Goal: Check status: Check status

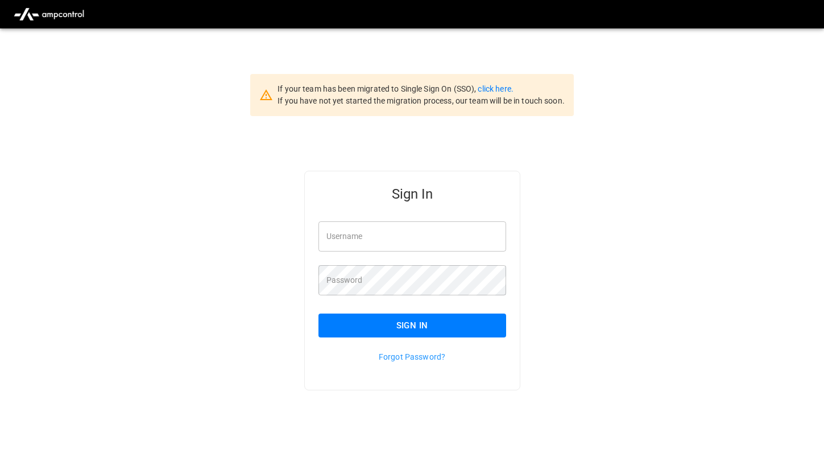
type input "*********"
click at [385, 331] on button "Sign In" at bounding box center [412, 325] width 188 height 24
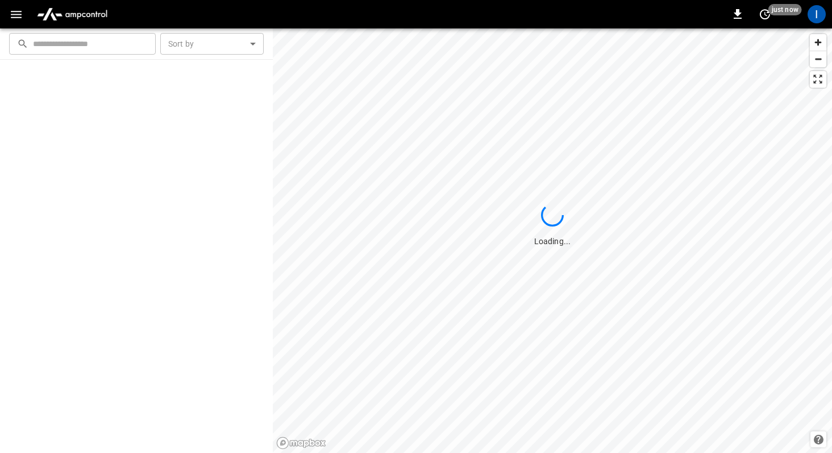
click at [15, 22] on button "button" at bounding box center [16, 14] width 23 height 21
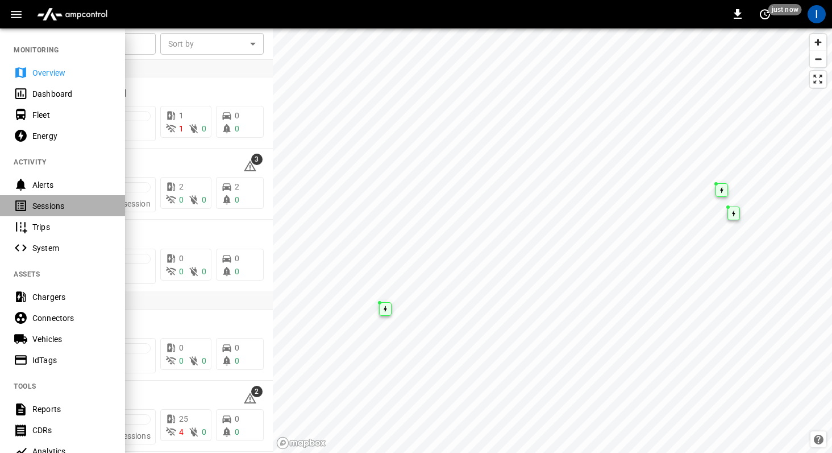
click at [55, 202] on div "Sessions" at bounding box center [71, 205] width 79 height 11
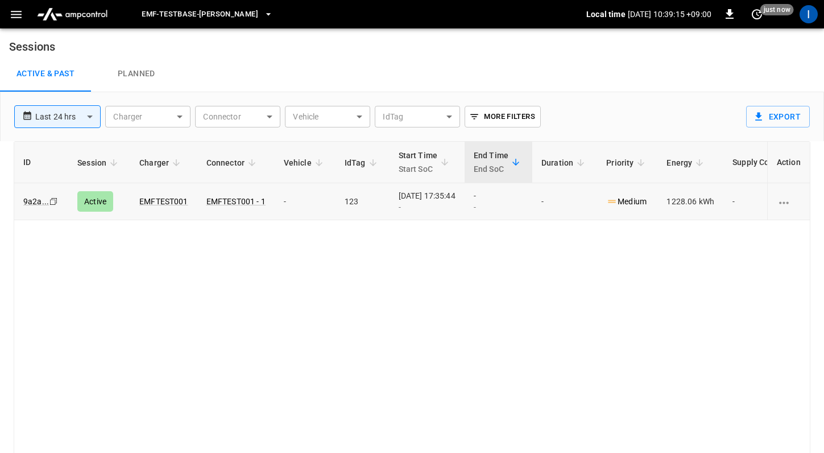
click at [330, 209] on td "-" at bounding box center [305, 201] width 61 height 37
click at [19, 16] on icon "button" at bounding box center [16, 14] width 11 height 7
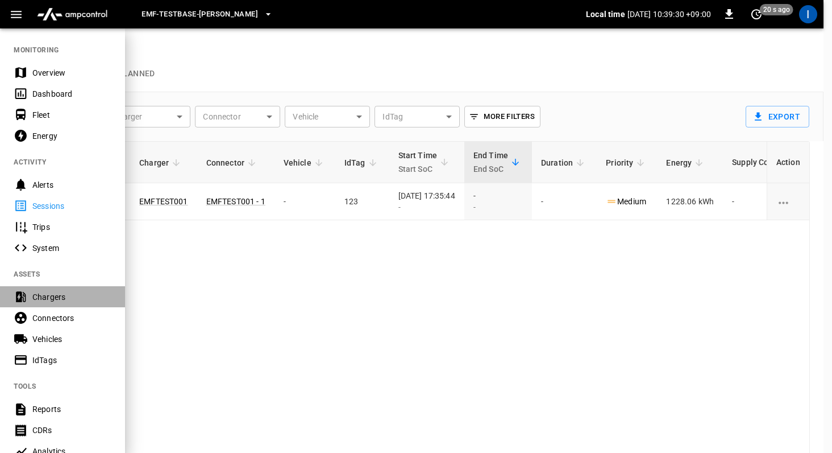
click at [63, 293] on div "Chargers" at bounding box center [71, 296] width 79 height 11
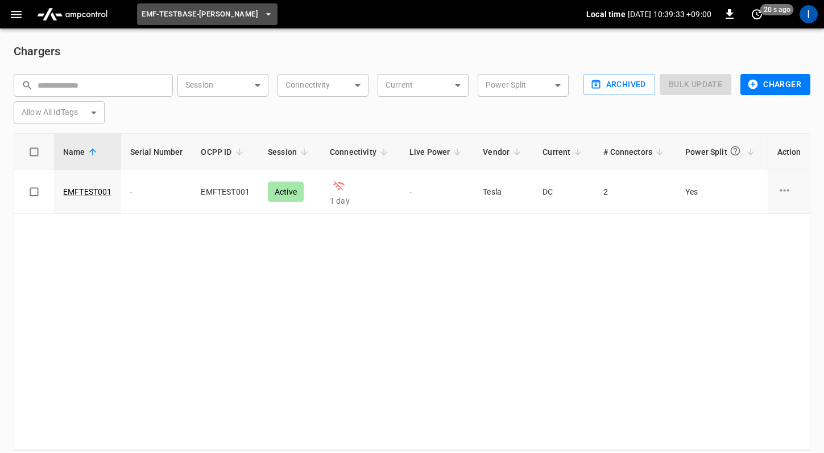
click at [176, 20] on span "eMF-Testbase-[PERSON_NAME]" at bounding box center [200, 14] width 117 height 13
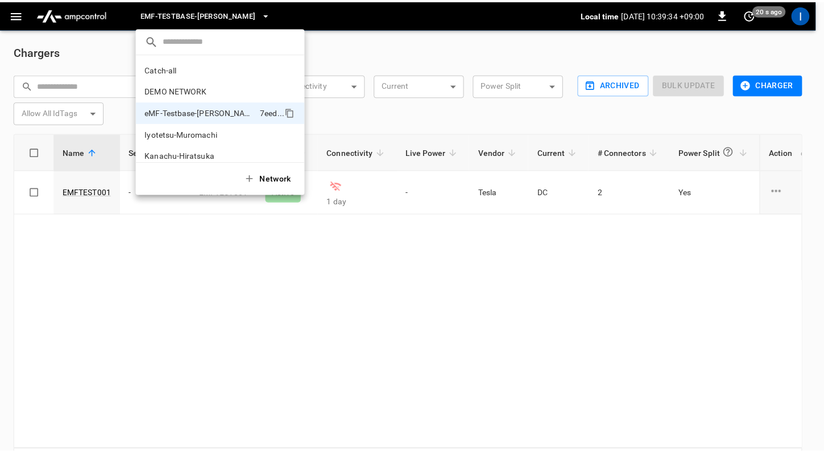
scroll to position [31, 0]
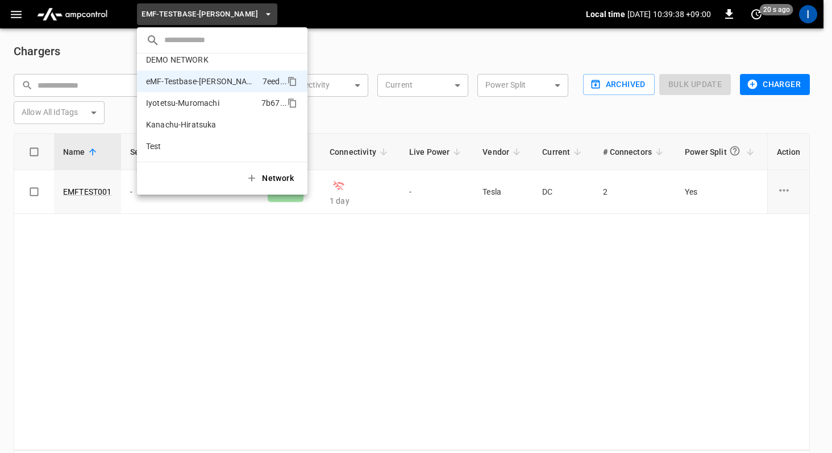
click at [187, 102] on p "Iyotetsu-Muromachi" at bounding box center [201, 102] width 111 height 11
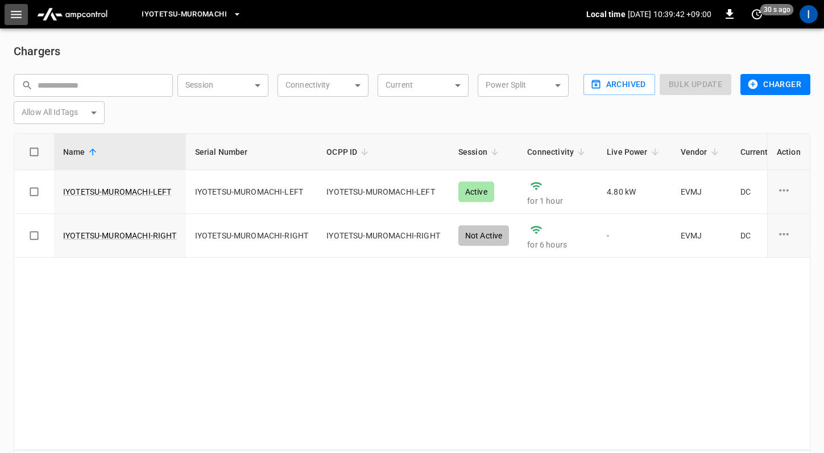
click at [19, 20] on icon "button" at bounding box center [16, 14] width 14 height 14
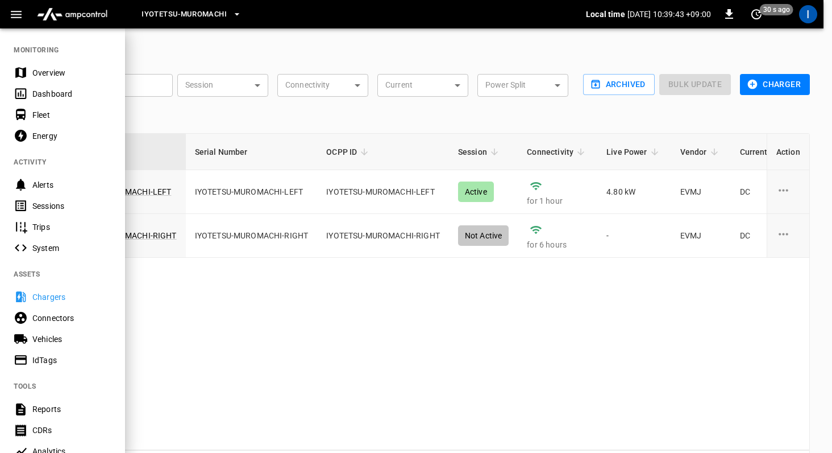
click at [53, 210] on div "Sessions" at bounding box center [71, 205] width 79 height 11
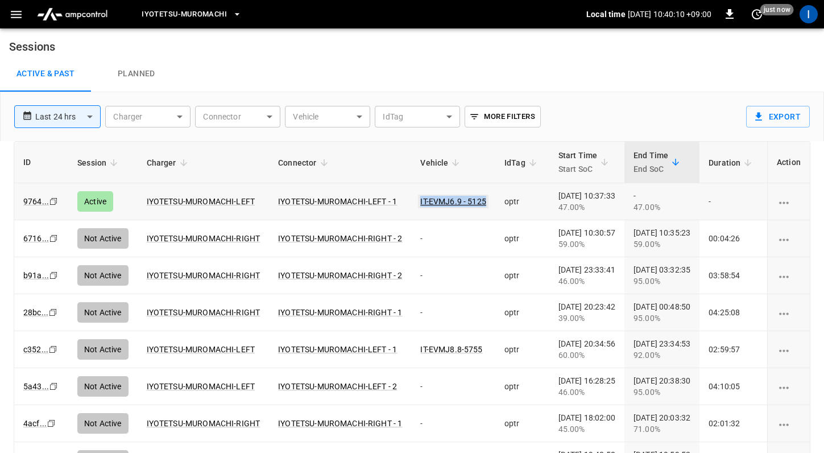
drag, startPoint x: 493, startPoint y: 196, endPoint x: 484, endPoint y: 200, distance: 9.9
click at [484, 200] on td "IT-EVMJ6.9 - 5125" at bounding box center [453, 201] width 84 height 37
click at [16, 19] on icon "button" at bounding box center [16, 14] width 14 height 14
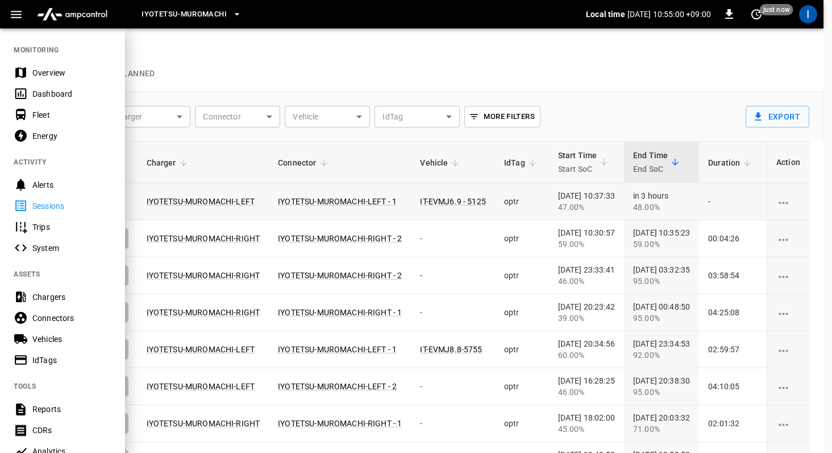
click at [70, 139] on div "Energy" at bounding box center [71, 135] width 79 height 11
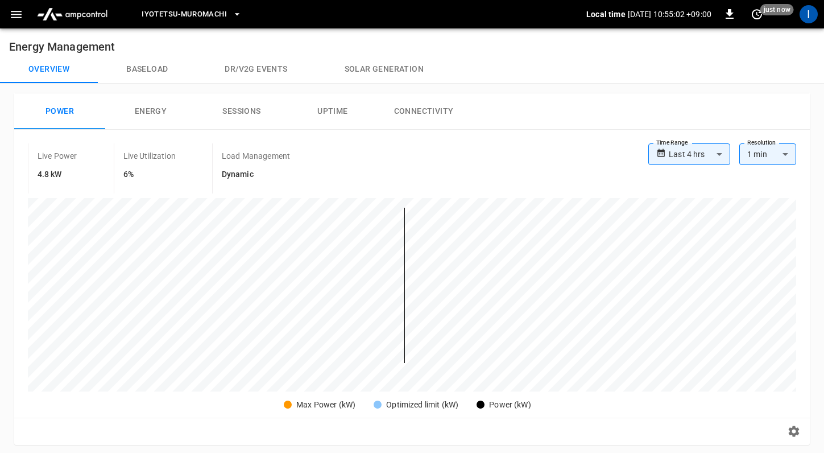
click at [148, 80] on button "Baseload" at bounding box center [147, 69] width 98 height 27
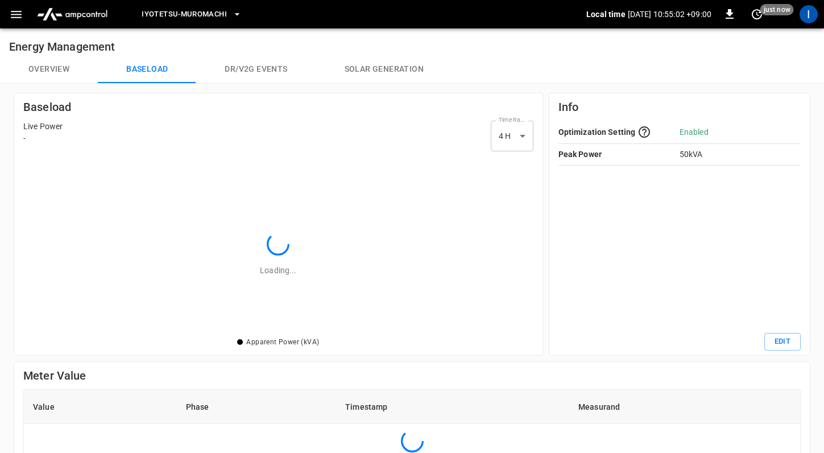
scroll to position [156, 488]
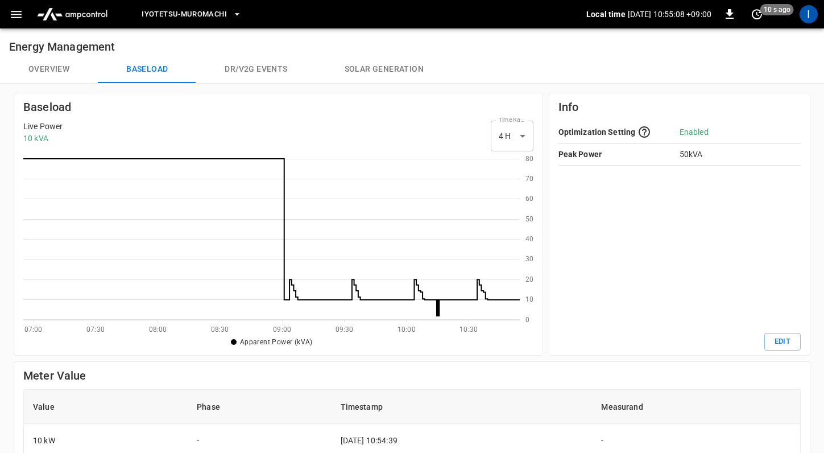
click at [437, 309] on icon at bounding box center [271, 237] width 496 height 157
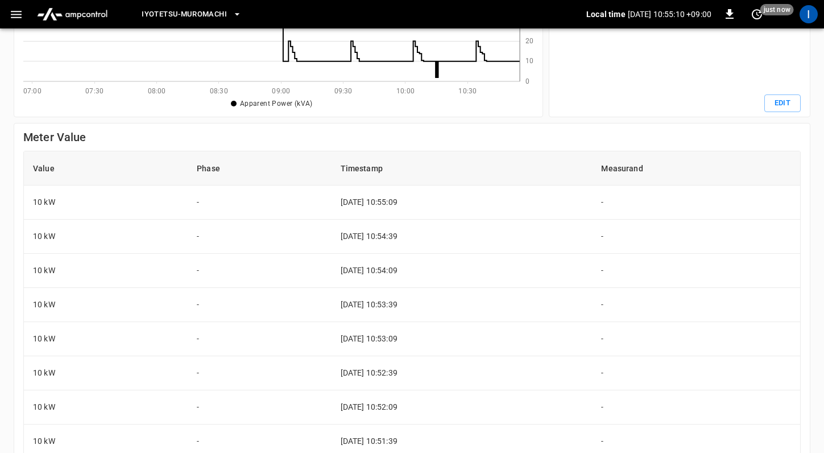
scroll to position [306, 0]
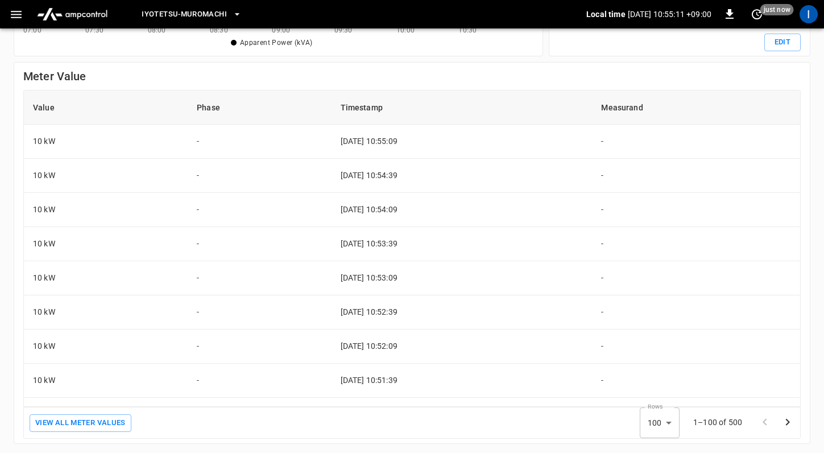
click at [442, 314] on td "2025-09-03 10:52:39" at bounding box center [461, 312] width 261 height 34
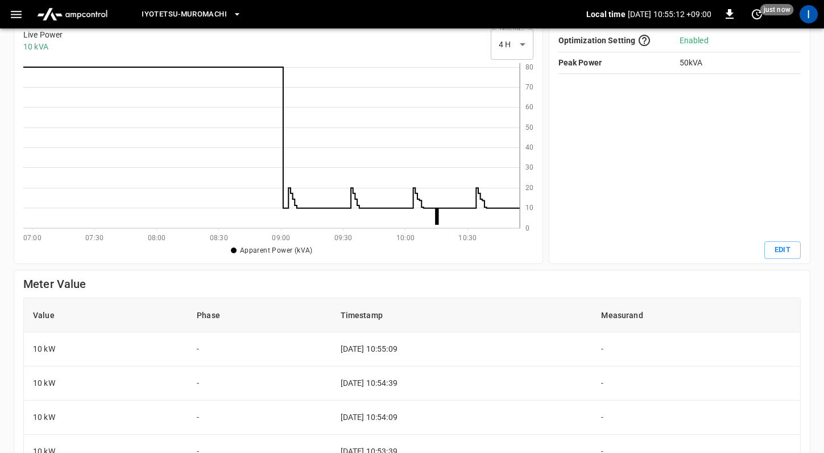
scroll to position [0, 0]
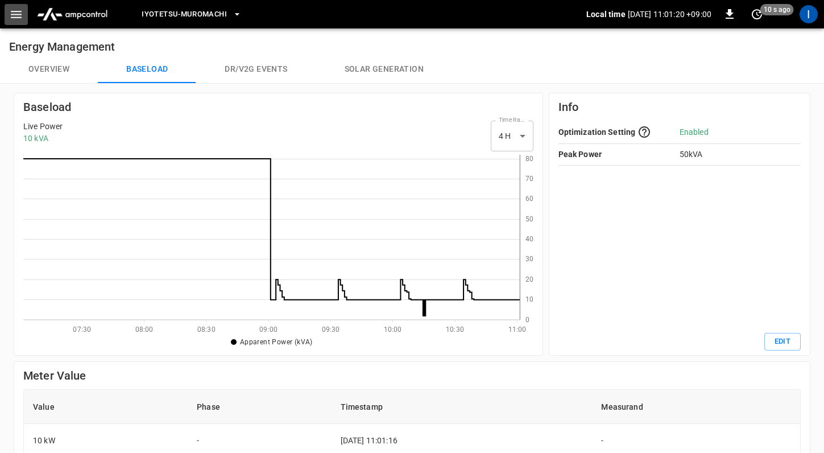
click at [11, 11] on icon "button" at bounding box center [16, 14] width 14 height 14
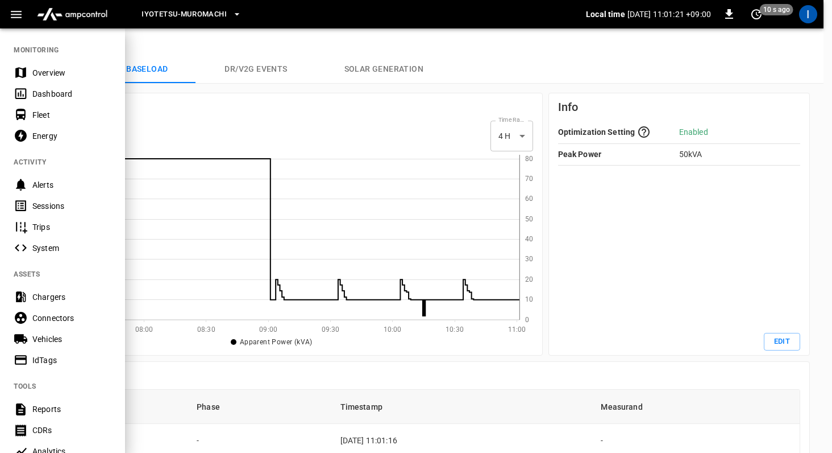
click at [69, 202] on div "Sessions" at bounding box center [71, 205] width 79 height 11
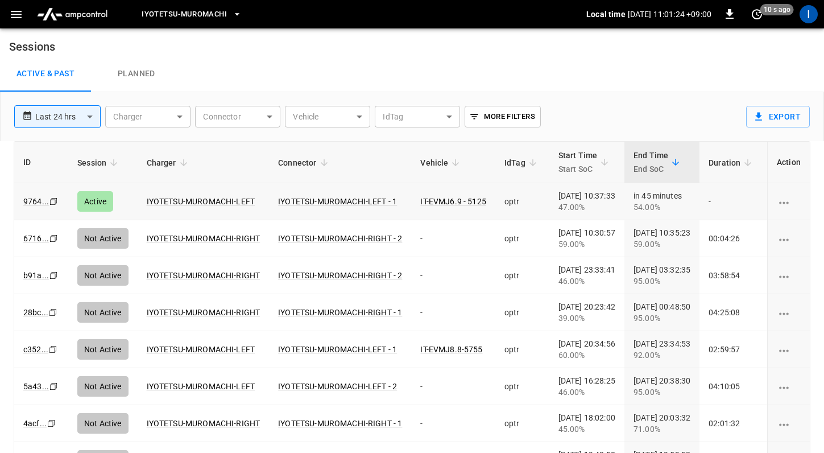
scroll to position [0, 242]
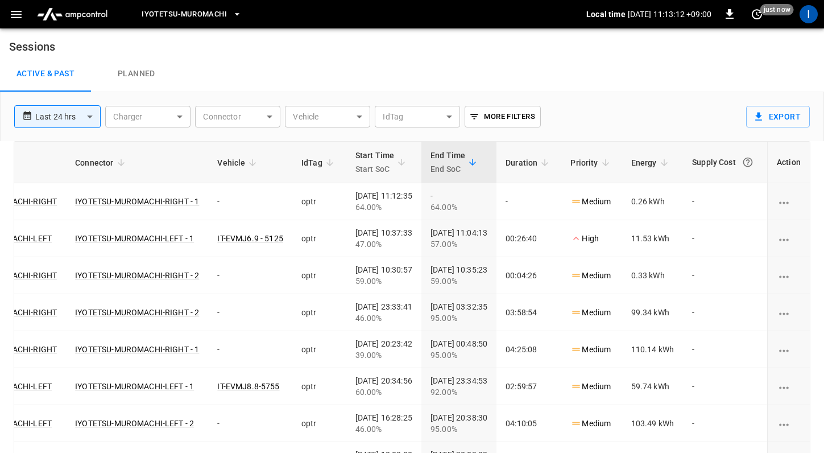
click at [389, 57] on div "Active & Past Planned" at bounding box center [412, 74] width 824 height 36
click at [377, 56] on div "Active & Past Planned" at bounding box center [412, 74] width 824 height 36
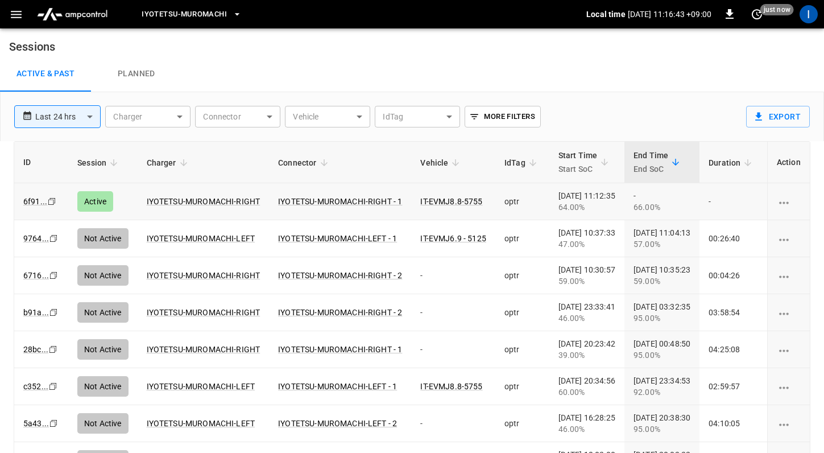
scroll to position [0, 247]
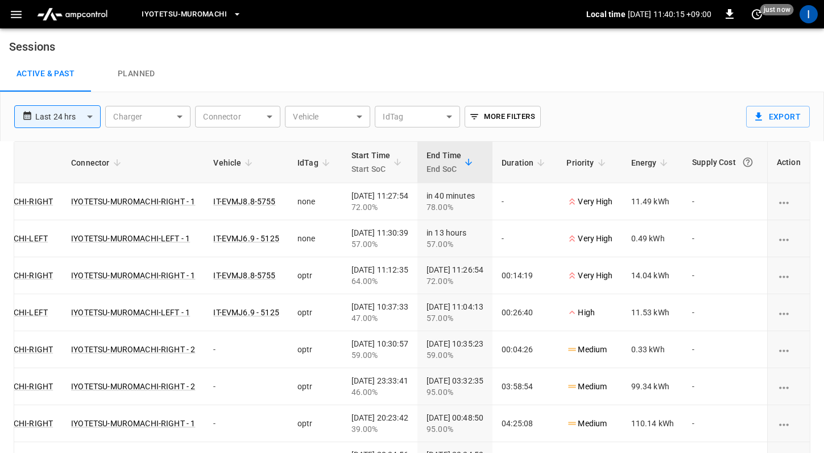
click at [19, 15] on icon "button" at bounding box center [16, 14] width 14 height 14
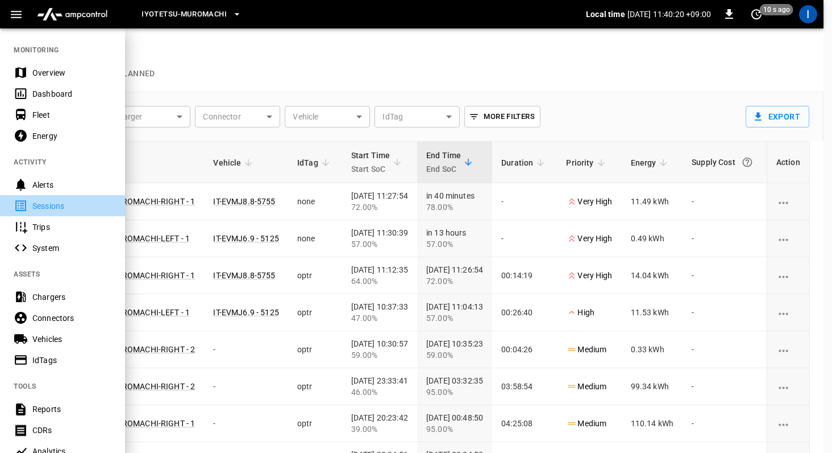
click at [51, 205] on div "Sessions" at bounding box center [71, 205] width 79 height 11
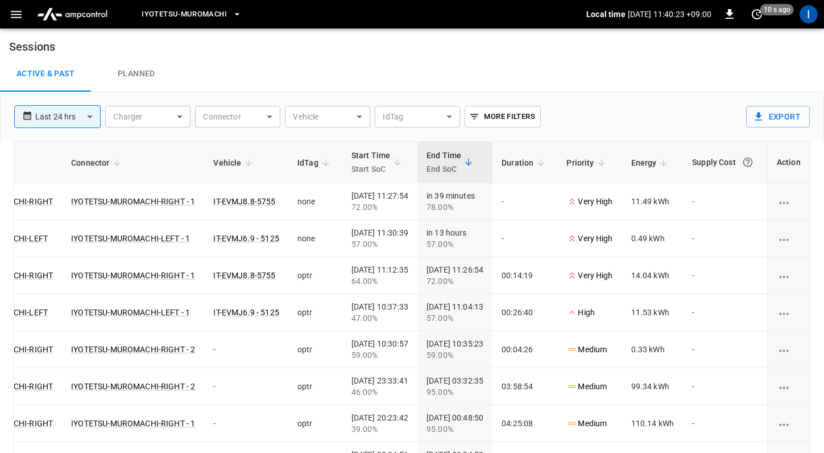
scroll to position [0, 0]
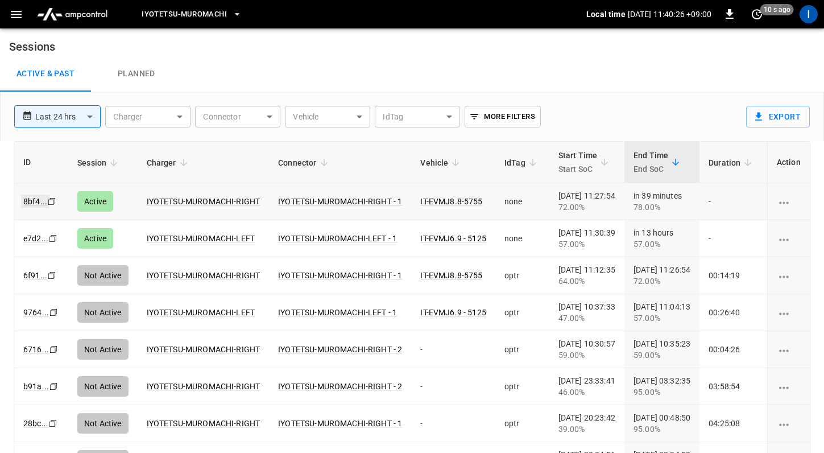
click at [31, 199] on link "8bf4 ..." at bounding box center [35, 201] width 28 height 14
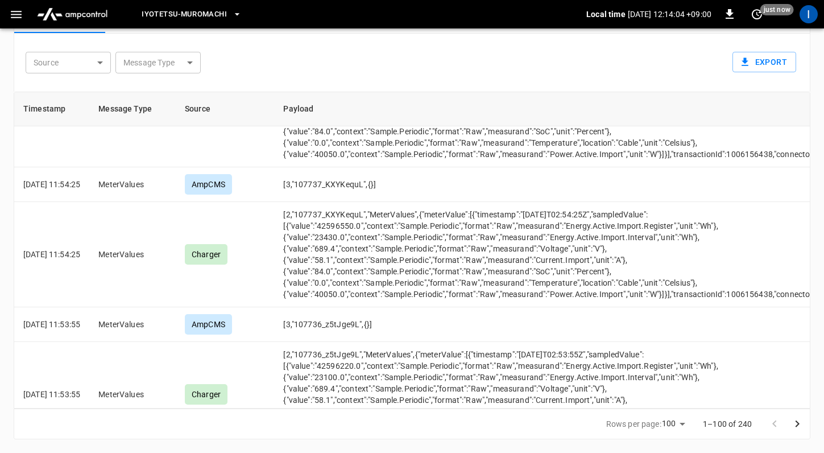
scroll to position [6335, 0]
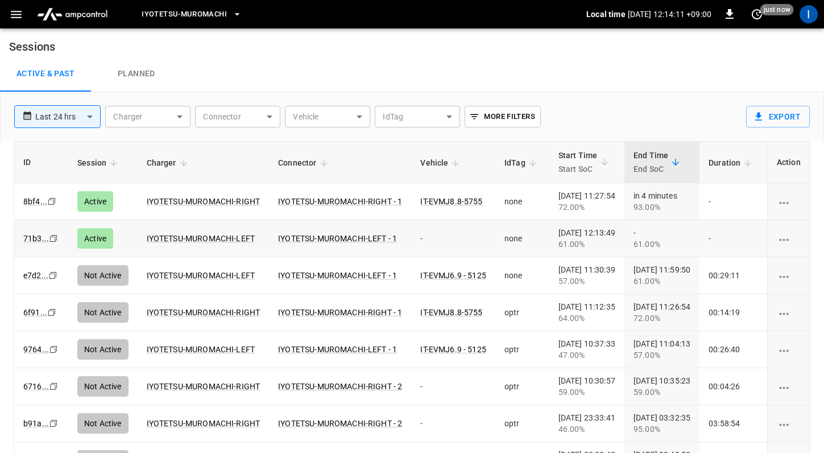
click at [457, 243] on td "-" at bounding box center [453, 238] width 84 height 37
click at [505, 235] on td "none" at bounding box center [522, 238] width 54 height 37
drag, startPoint x: 559, startPoint y: 230, endPoint x: 637, endPoint y: 230, distance: 77.3
click at [624, 230] on td "2025-09-03 12:13:49 61.00%" at bounding box center [586, 238] width 75 height 37
click at [448, 239] on td "-" at bounding box center [453, 238] width 84 height 37
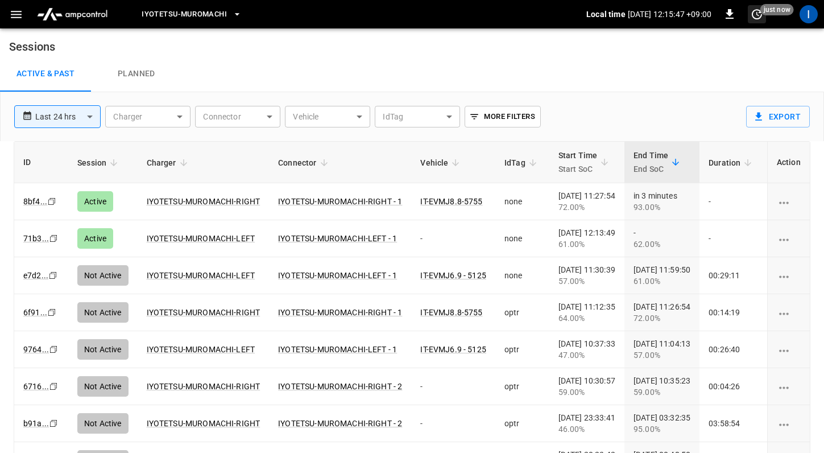
click at [751, 16] on icon "set refresh interval" at bounding box center [757, 14] width 14 height 14
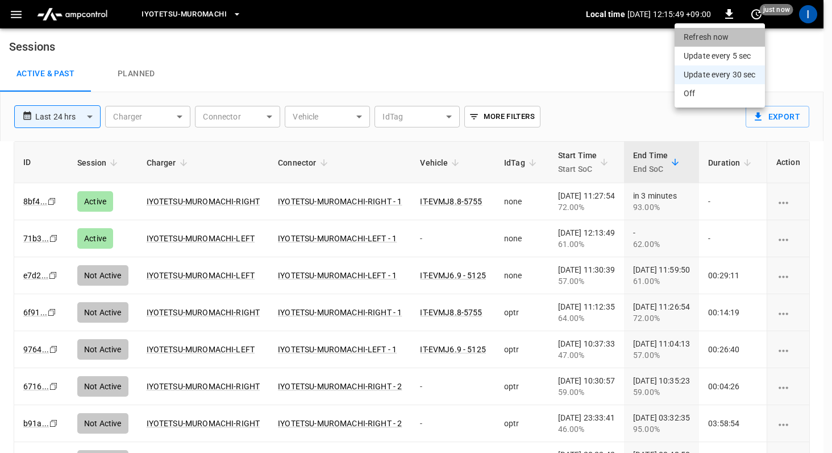
click at [733, 36] on li "Refresh now" at bounding box center [720, 37] width 90 height 19
click at [742, 56] on li "Update every 5 sec" at bounding box center [720, 56] width 90 height 19
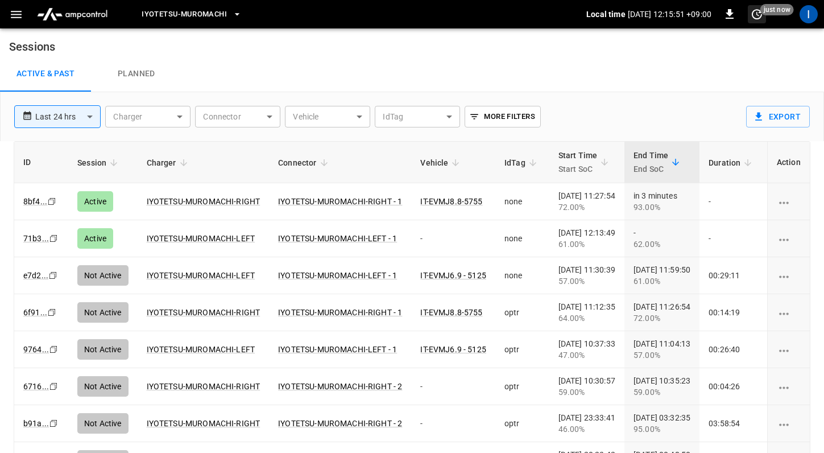
click at [756, 18] on icon "set refresh interval" at bounding box center [757, 14] width 14 height 14
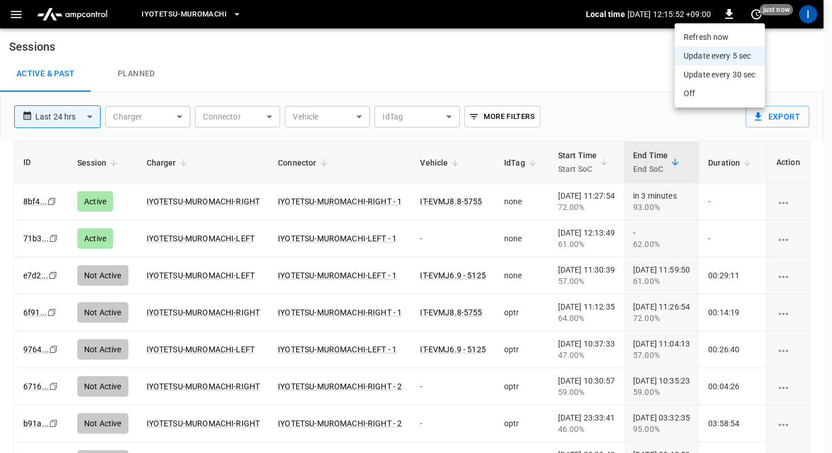
click at [739, 36] on li "Refresh now" at bounding box center [720, 37] width 90 height 19
click at [736, 36] on li "Refresh now" at bounding box center [720, 37] width 90 height 19
click at [736, 36] on li "refreshing dashboard" at bounding box center [720, 37] width 90 height 19
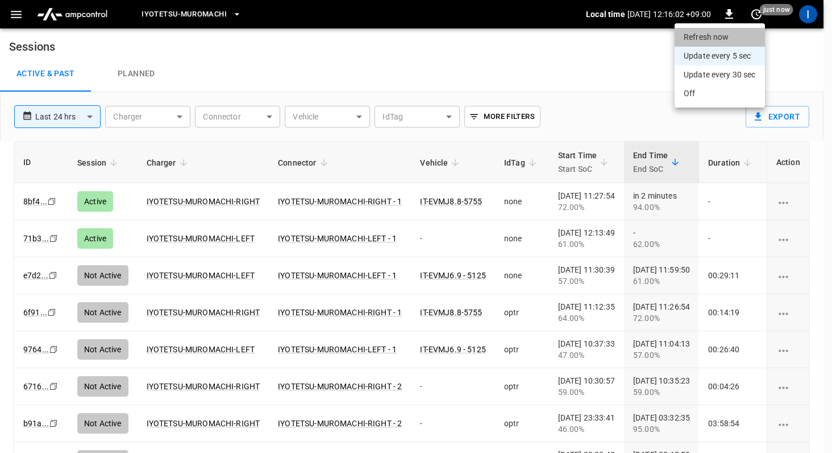
click at [736, 36] on li "Refresh now" at bounding box center [720, 37] width 90 height 19
click at [595, 86] on div at bounding box center [416, 226] width 832 height 453
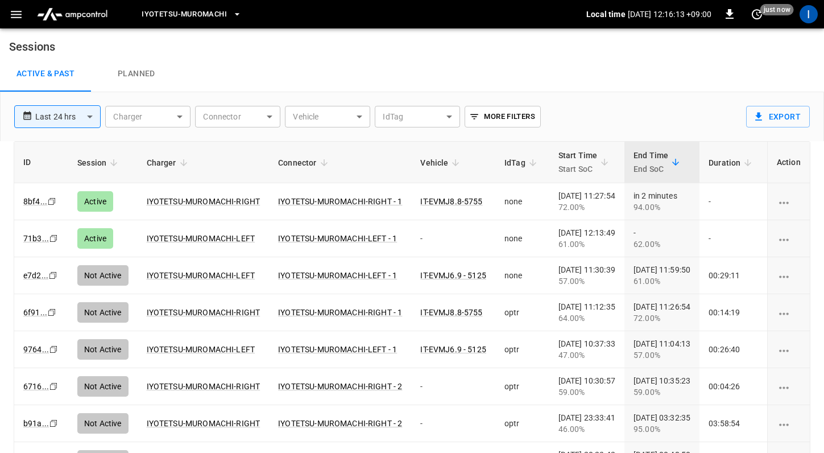
click at [615, 236] on div "2025-09-03 12:13:49 61.00%" at bounding box center [586, 238] width 57 height 23
click at [457, 234] on td "-" at bounding box center [453, 238] width 84 height 37
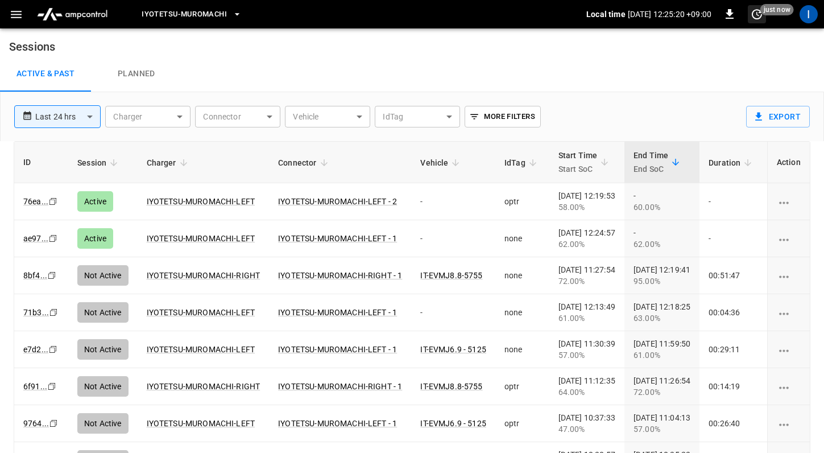
click at [755, 15] on icon "set refresh interval" at bounding box center [757, 14] width 14 height 14
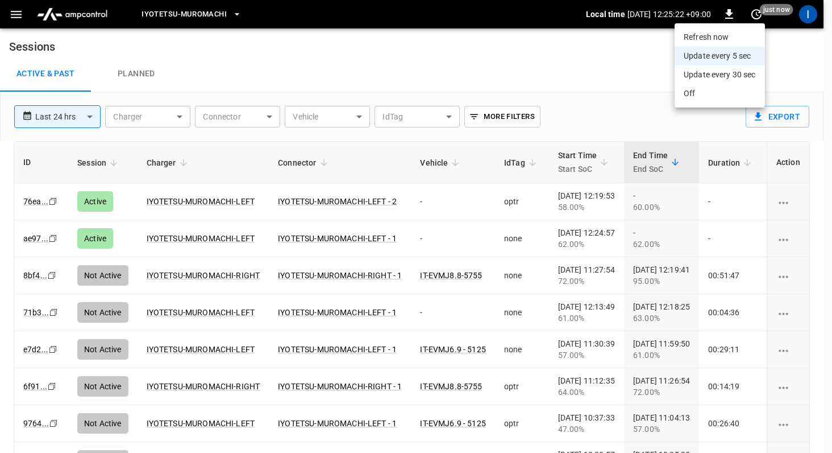
click at [607, 68] on div at bounding box center [416, 226] width 832 height 453
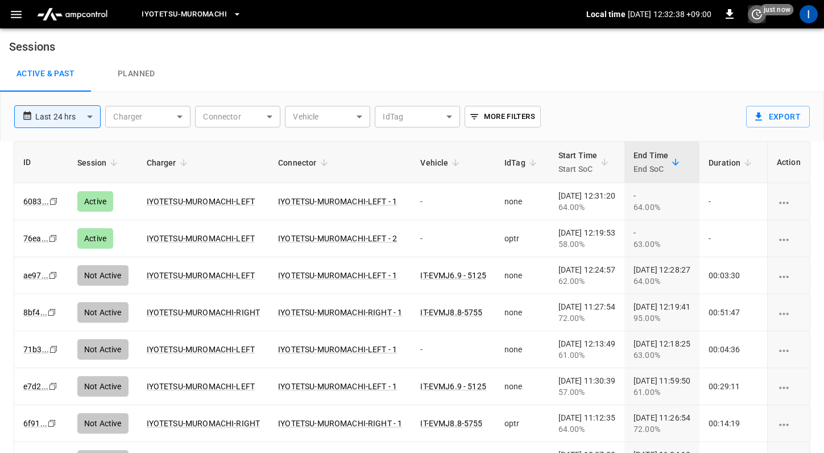
click at [754, 17] on icon "set refresh interval" at bounding box center [757, 14] width 10 height 10
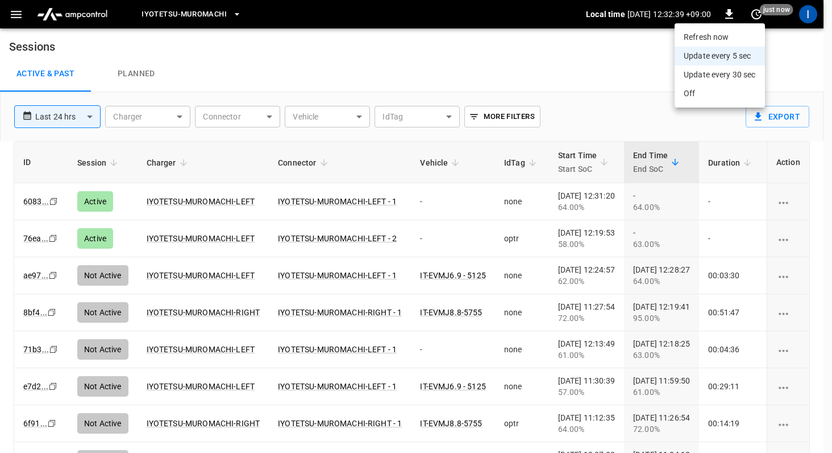
click at [723, 38] on li "Refresh now" at bounding box center [720, 37] width 90 height 19
click at [567, 84] on div at bounding box center [416, 226] width 832 height 453
